Goal: Information Seeking & Learning: Find specific fact

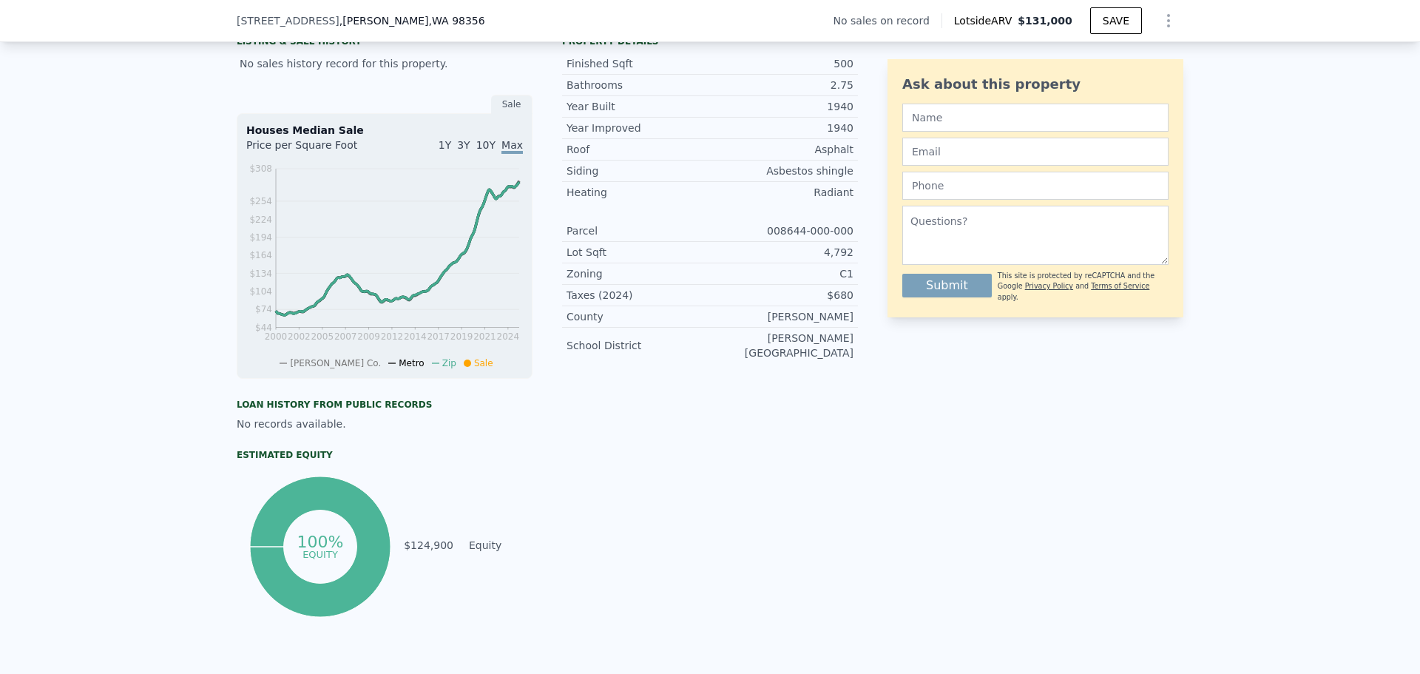
scroll to position [291, 0]
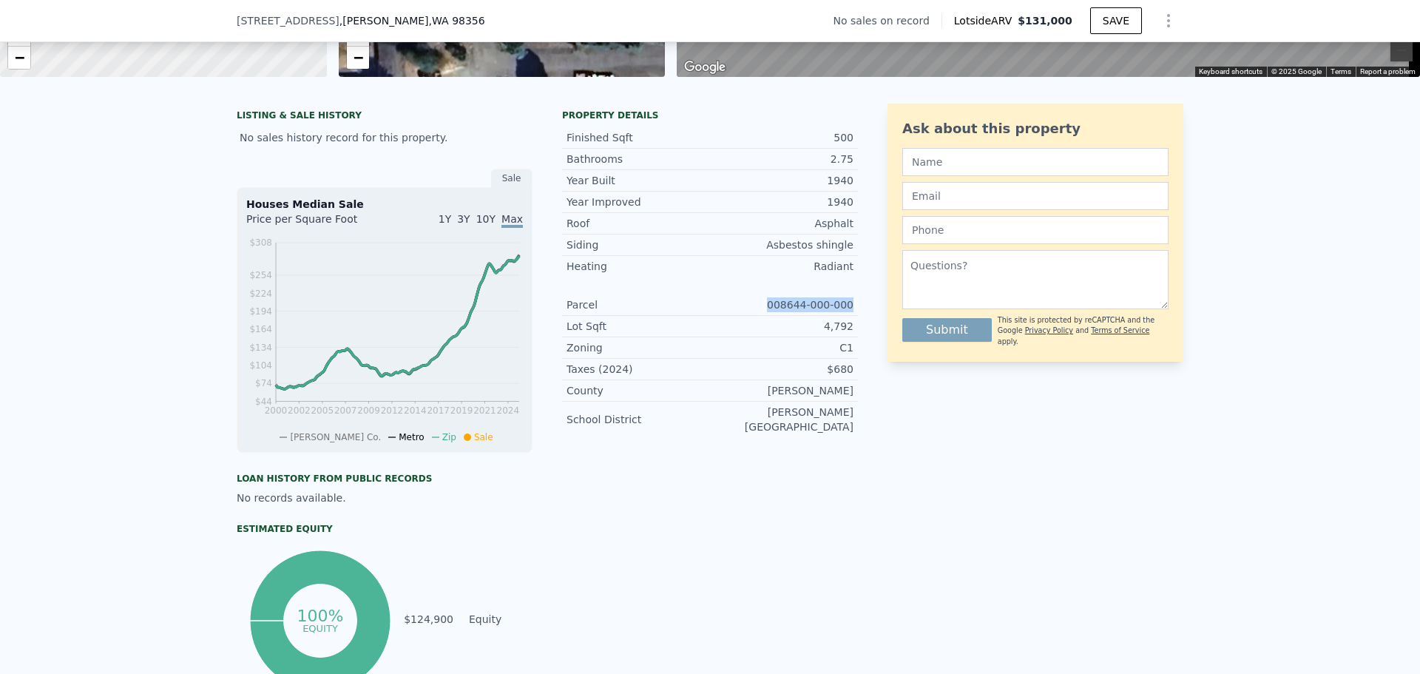
drag, startPoint x: 763, startPoint y: 317, endPoint x: 854, endPoint y: 317, distance: 91.0
click at [854, 317] on div "LISTING & SALE HISTORY No sales history record for this property. Sale Houses M…" at bounding box center [710, 399] width 947 height 591
copy div "008644-000-000"
drag, startPoint x: 836, startPoint y: 145, endPoint x: 851, endPoint y: 145, distance: 15.5
click at [851, 145] on div "Finished Sqft 500" at bounding box center [710, 137] width 296 height 21
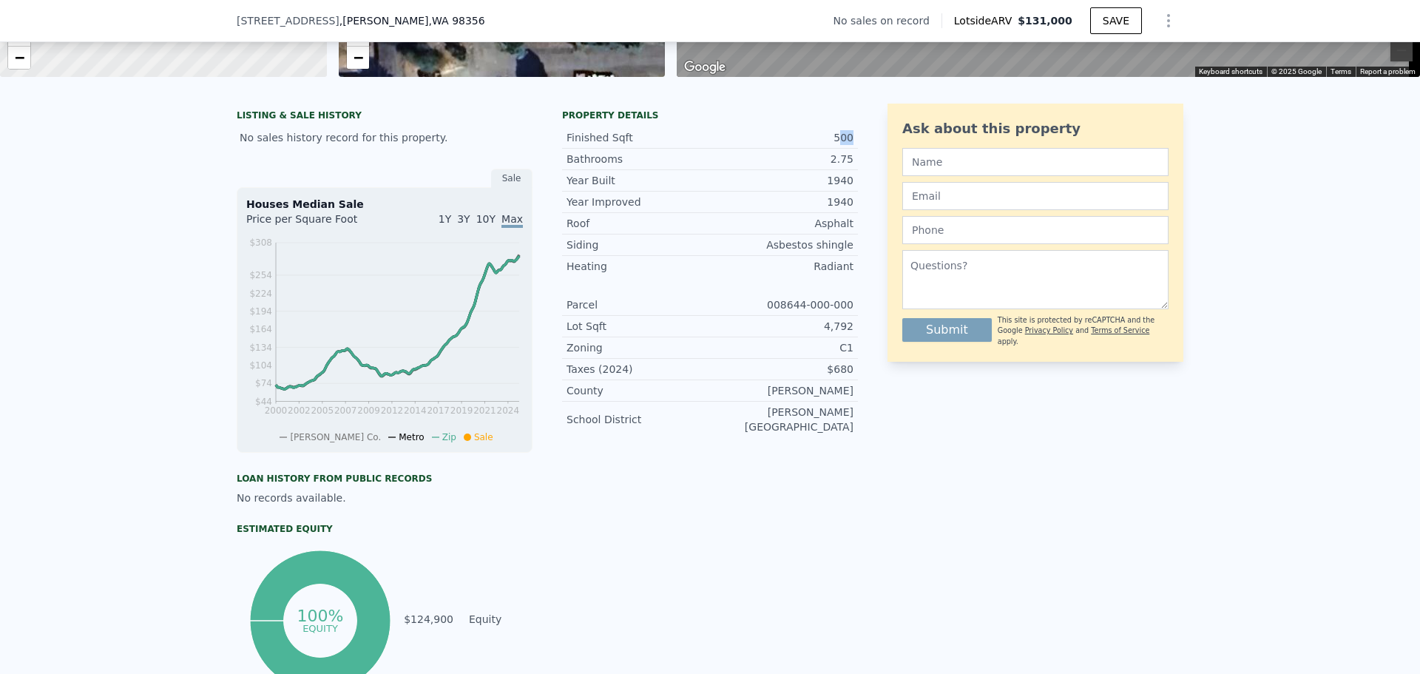
click at [854, 156] on div "LISTING & SALE HISTORY No sales history record for this property. Sale Houses M…" at bounding box center [710, 399] width 947 height 591
drag, startPoint x: 848, startPoint y: 149, endPoint x: 787, endPoint y: 148, distance: 61.4
click at [788, 148] on div "Finished Sqft 500" at bounding box center [710, 137] width 296 height 21
copy div "500"
drag, startPoint x: 824, startPoint y: 173, endPoint x: 838, endPoint y: 167, distance: 15.2
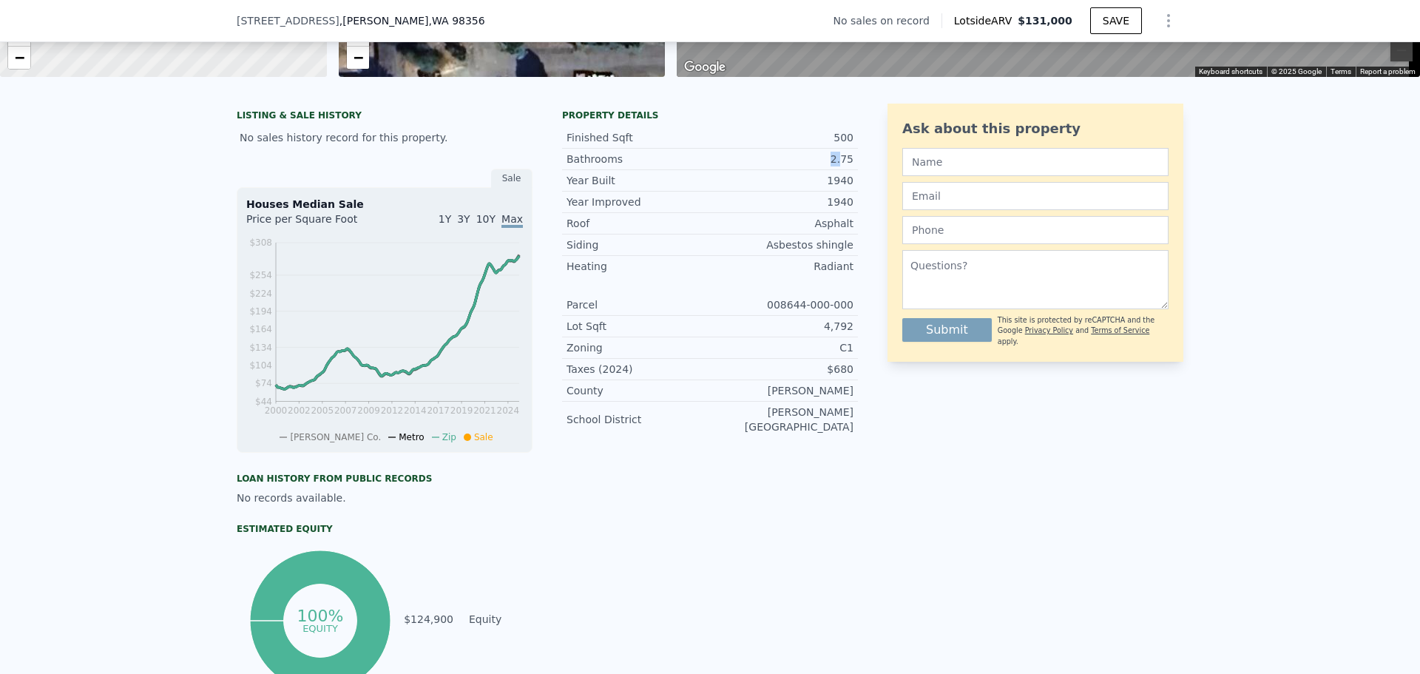
click at [838, 166] on div "2.75" at bounding box center [781, 159] width 143 height 15
